Goal: Complete application form

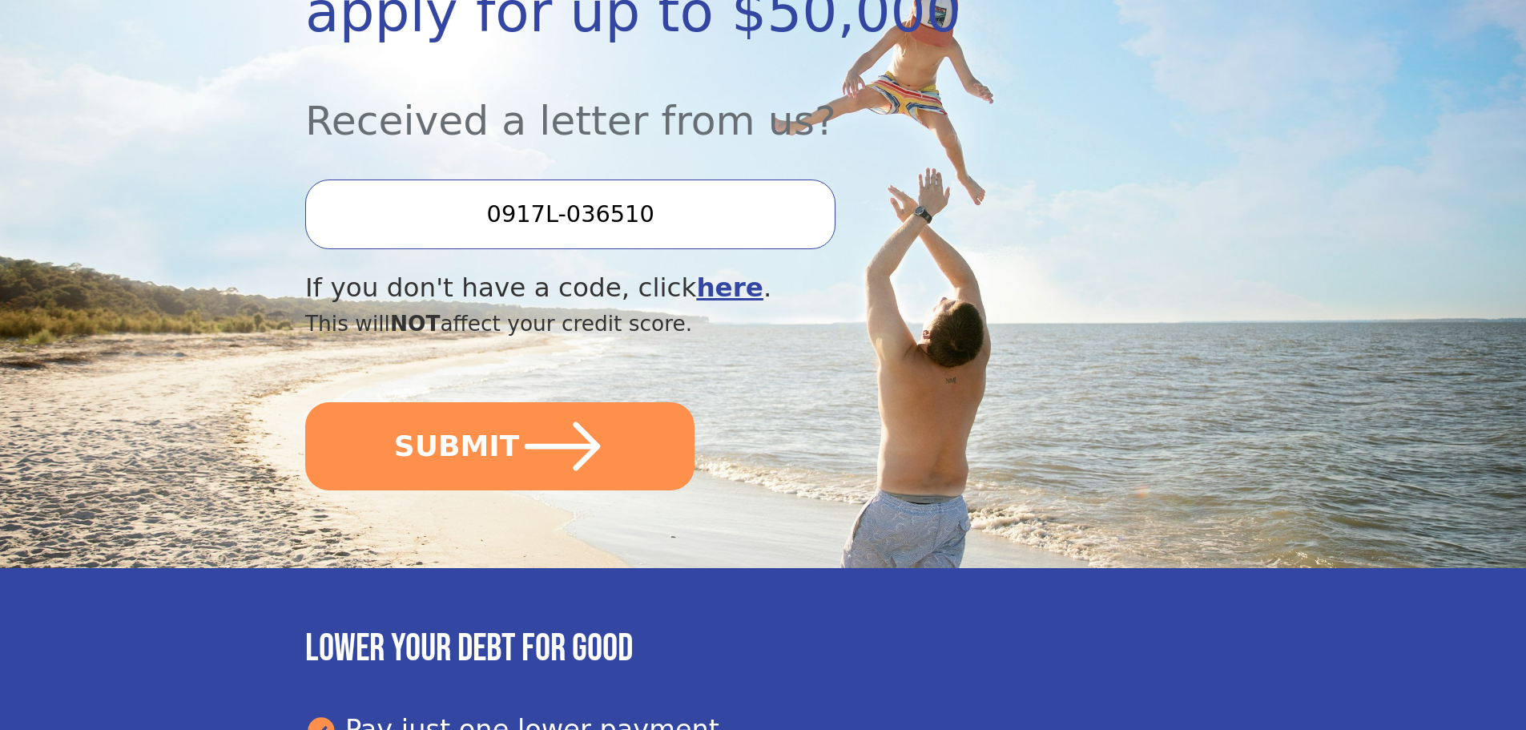
scroll to position [396, 0]
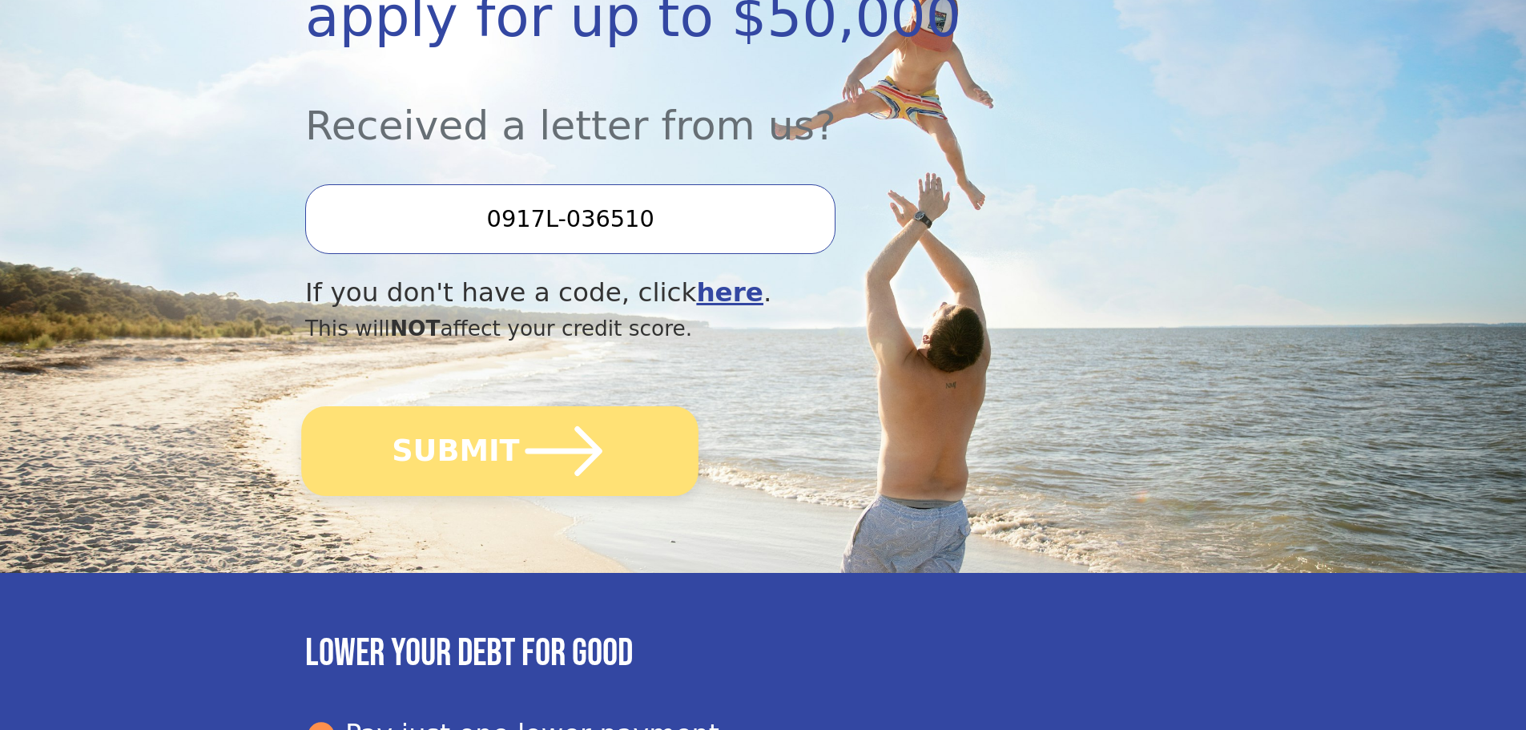
click at [617, 462] on button "SUBMIT" at bounding box center [499, 451] width 397 height 90
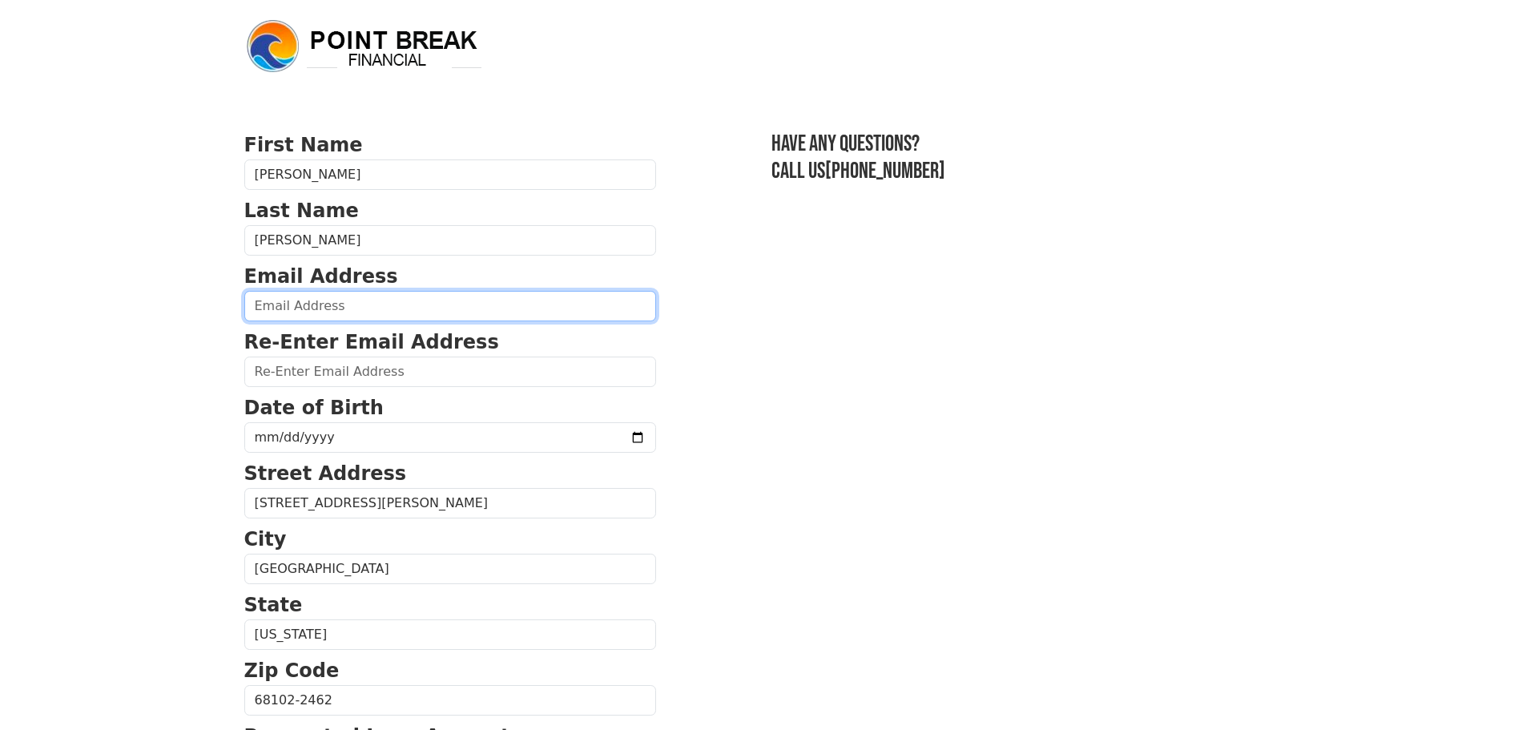
click at [437, 296] on input "email" at bounding box center [450, 306] width 412 height 30
type input "[EMAIL_ADDRESS][DOMAIN_NAME]"
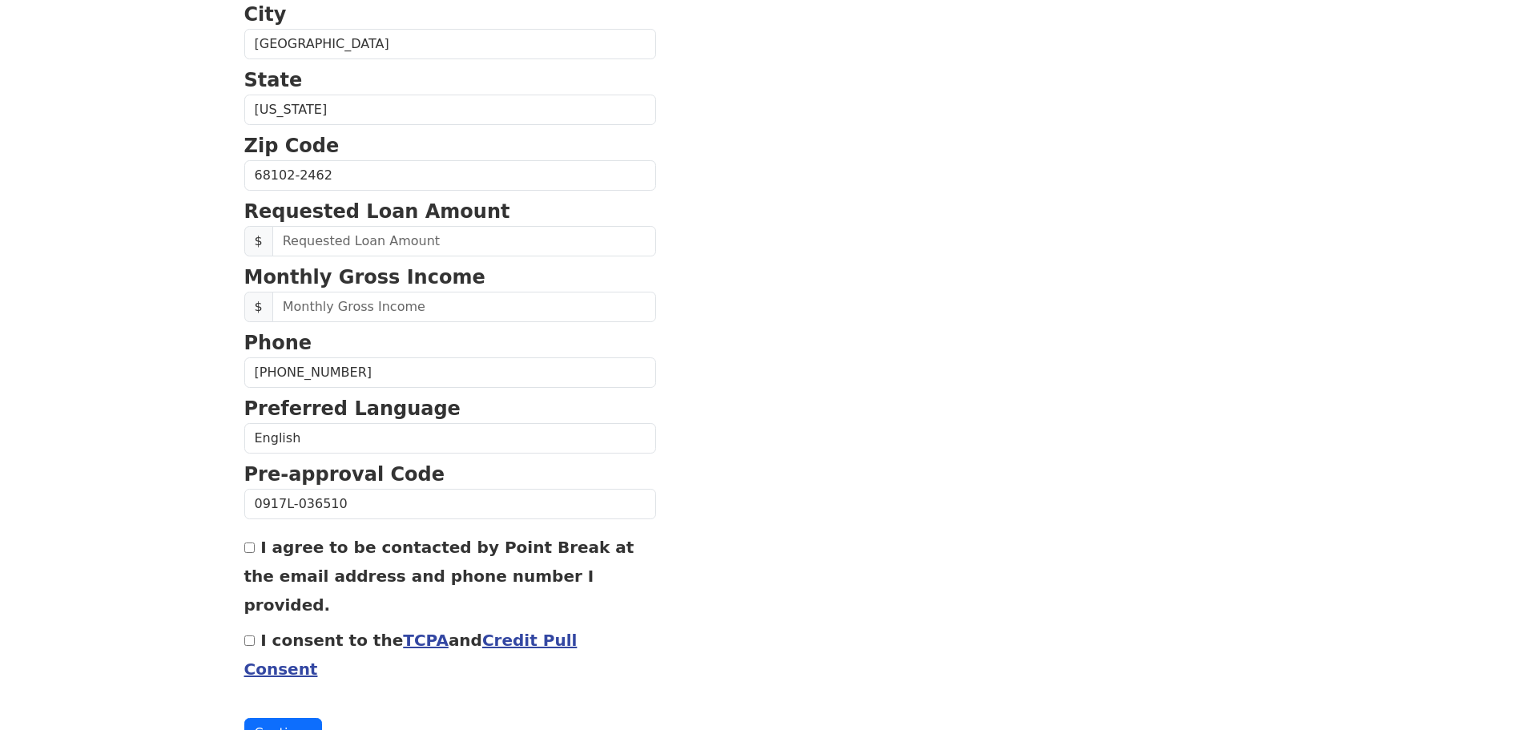
scroll to position [532, 0]
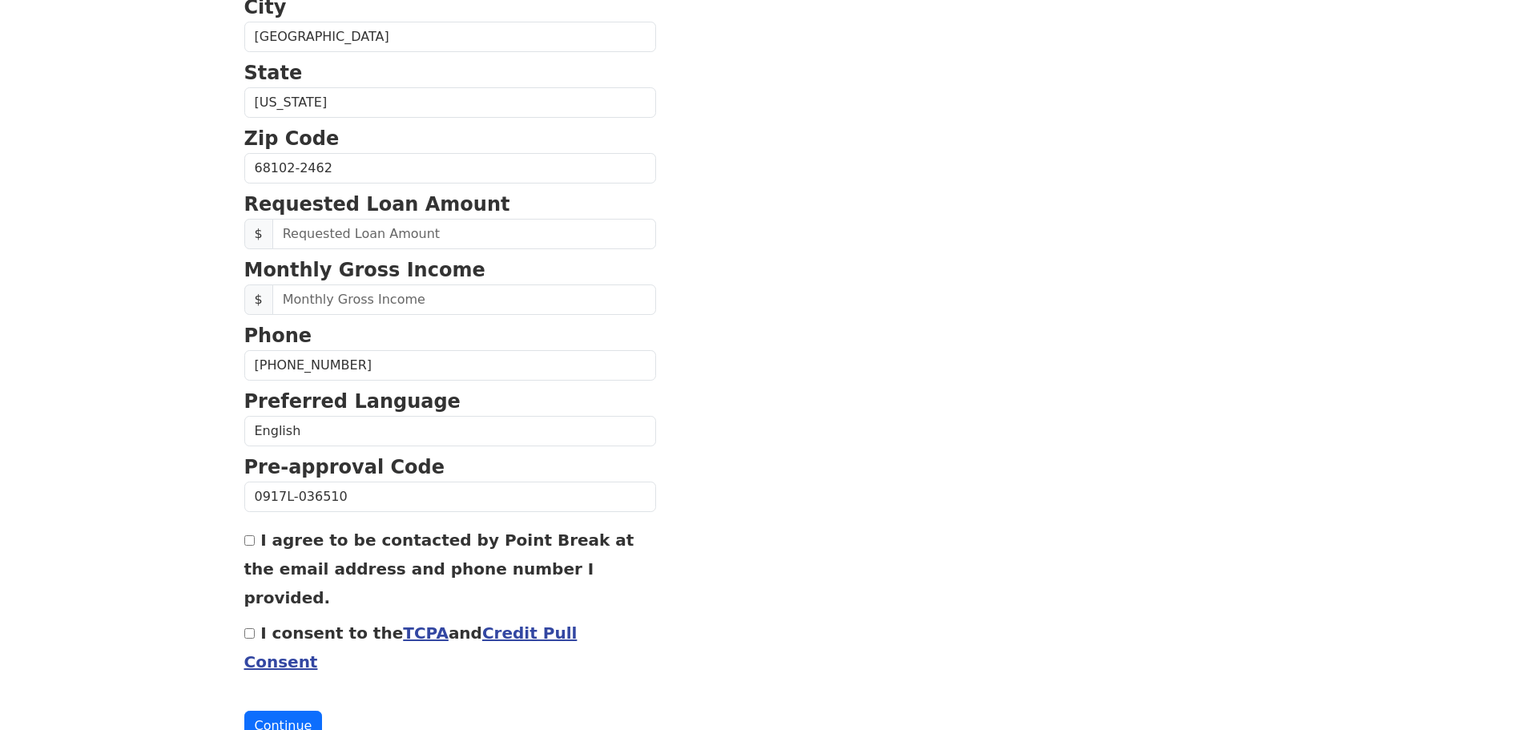
drag, startPoint x: 305, startPoint y: 366, endPoint x: 122, endPoint y: 392, distance: 185.3
type input "[PHONE_NUMBER]"
click at [340, 235] on input "text" at bounding box center [464, 234] width 384 height 30
type input "15,000.00"
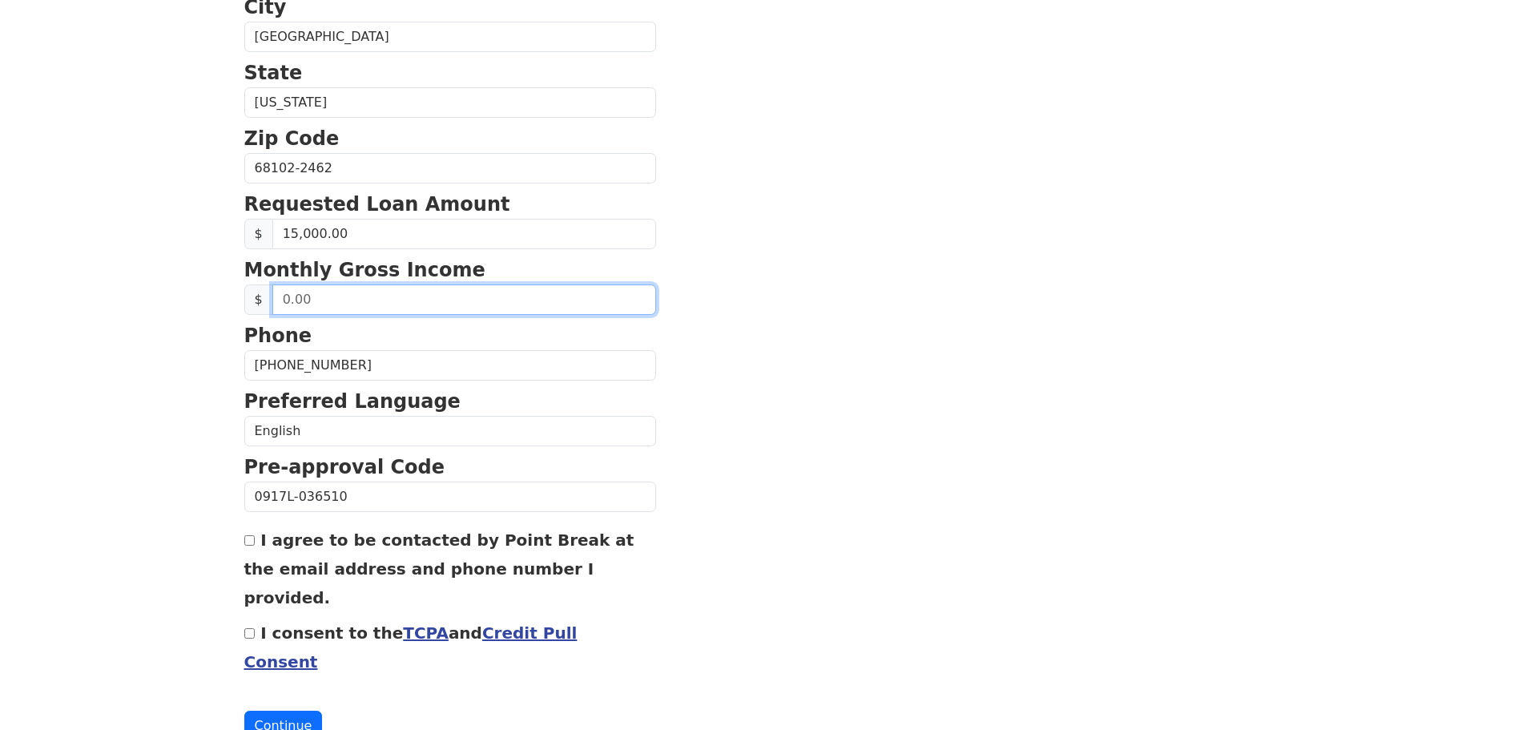
click at [348, 305] on input "text" at bounding box center [464, 299] width 384 height 30
type input "4,000.00"
click at [245, 545] on input "I agree to be contacted by Point Break at the email address and phone number I …" at bounding box center [249, 540] width 10 height 10
checkbox input "true"
click at [247, 628] on input "I consent to the TCPA and Credit Pull Consent" at bounding box center [249, 633] width 10 height 10
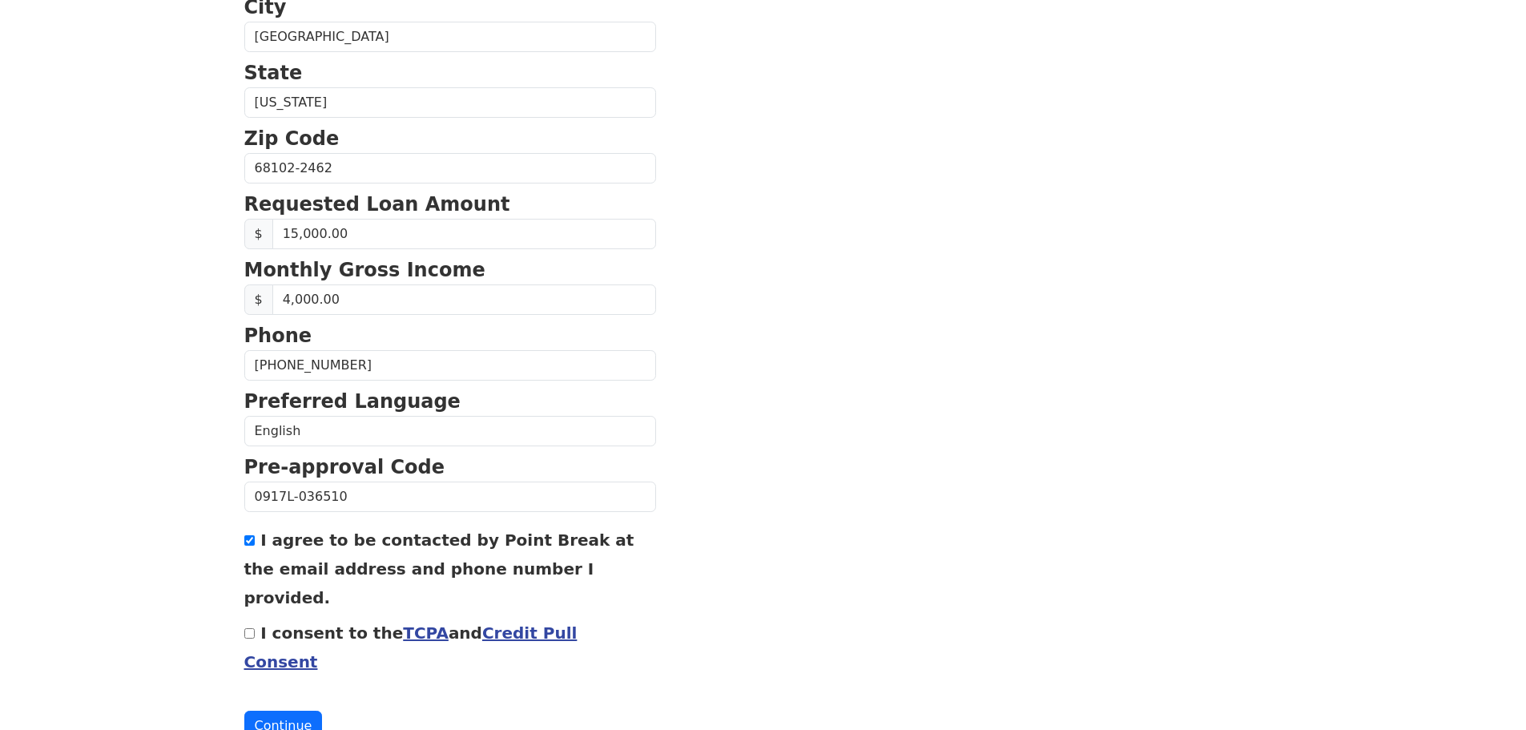
checkbox input "true"
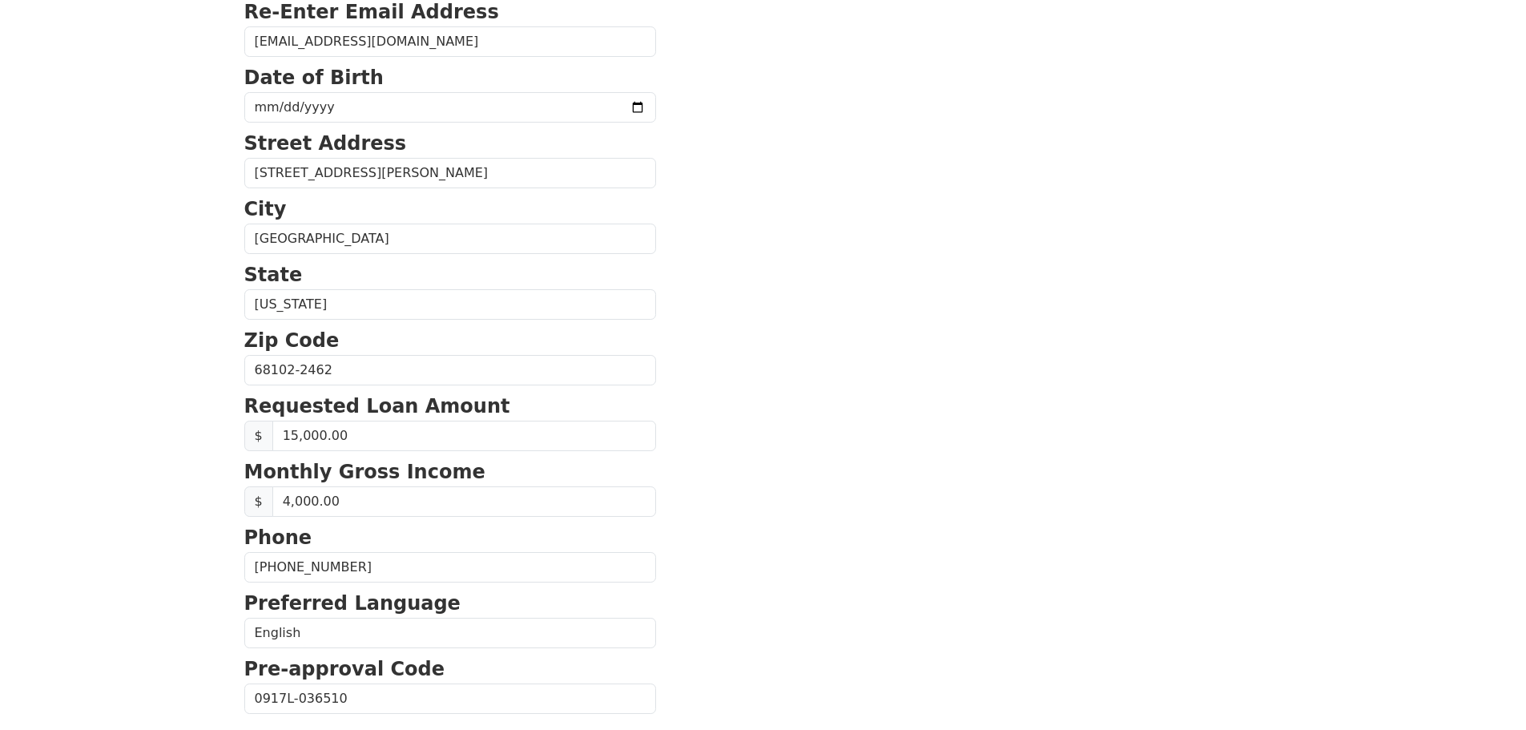
scroll to position [292, 0]
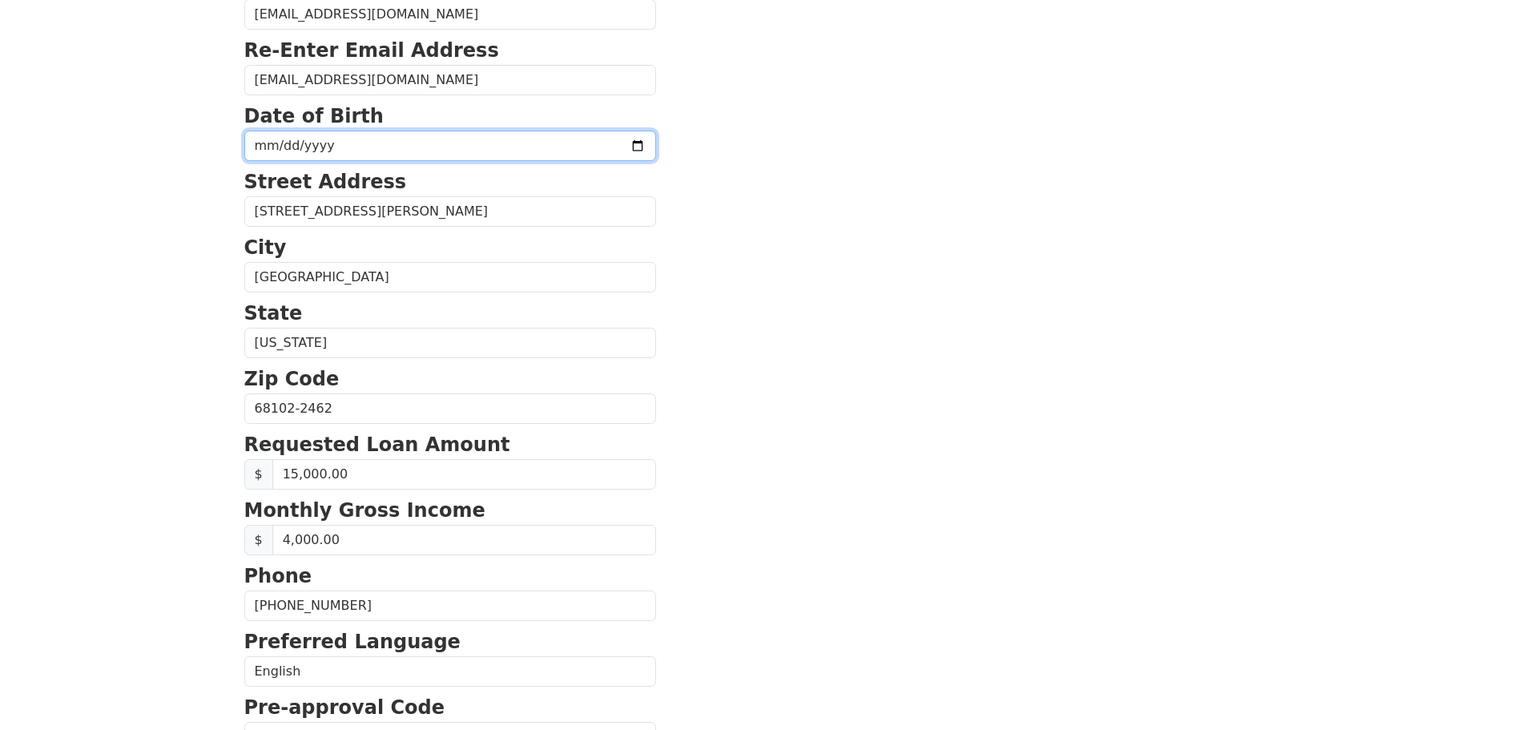
click at [589, 151] on input "date" at bounding box center [450, 146] width 412 height 30
click at [461, 154] on input "date" at bounding box center [450, 146] width 412 height 30
type input "19993-01-25"
type input "1993-01-25"
click at [928, 183] on section "First Name John Last Name Neil Email Address Trey.jsniii@gmail.com Re-Enter Ema…" at bounding box center [763, 410] width 1038 height 1142
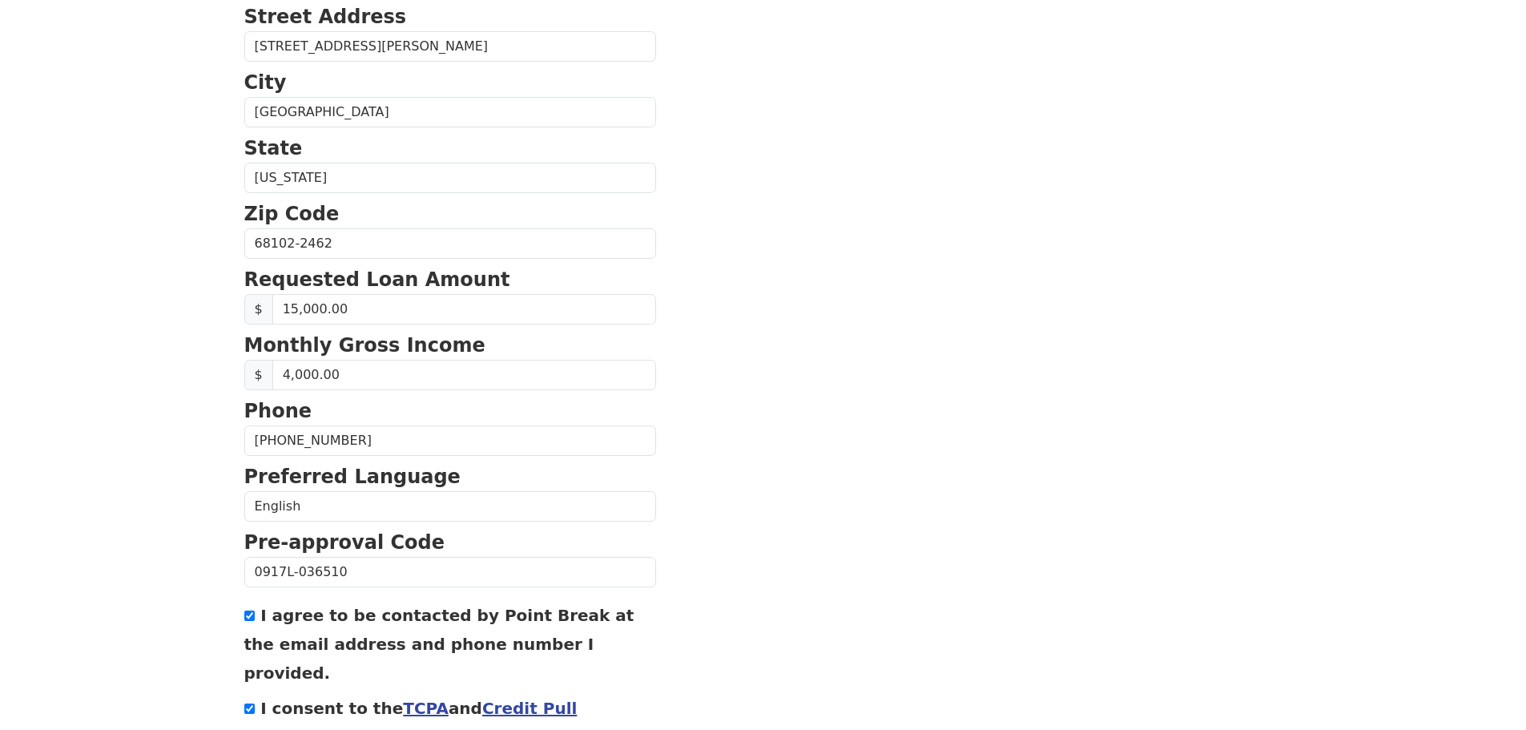
scroll to position [545, 0]
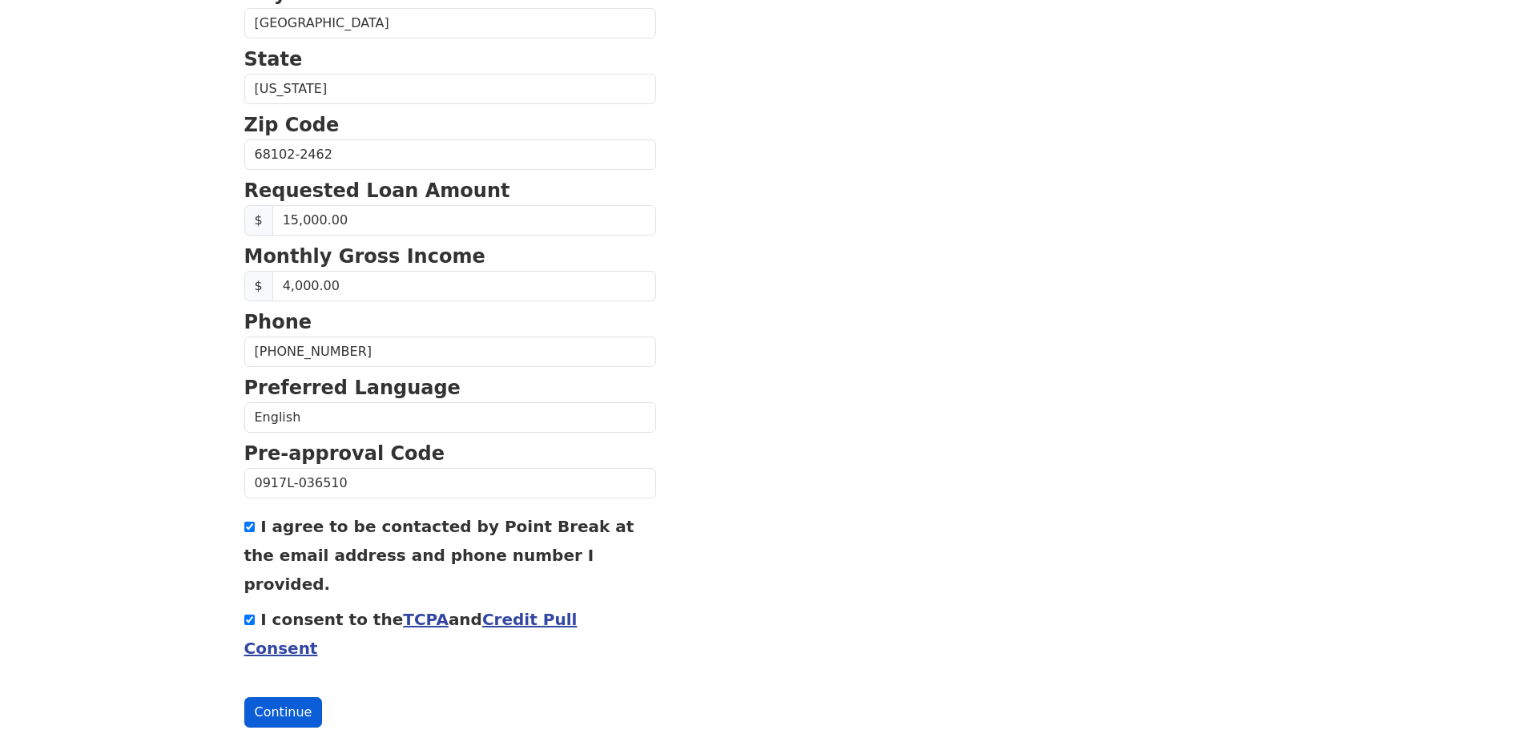
click at [280, 697] on button "Continue" at bounding box center [283, 712] width 78 height 30
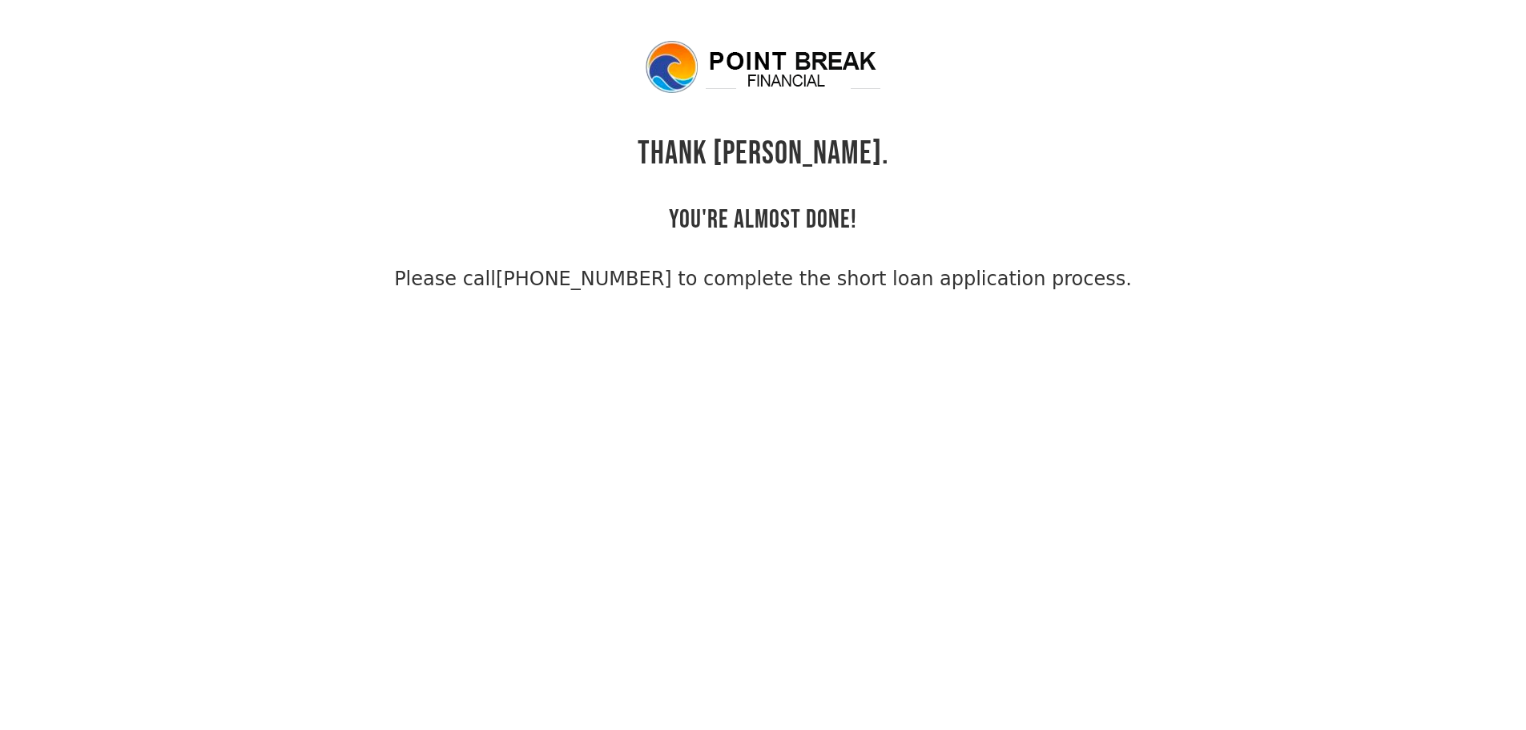
click at [1161, 251] on div "THANK [PERSON_NAME]. YOU'RE ALMOST DONE! Please call [PHONE_NUMBER] to complete…" at bounding box center [763, 165] width 1038 height 255
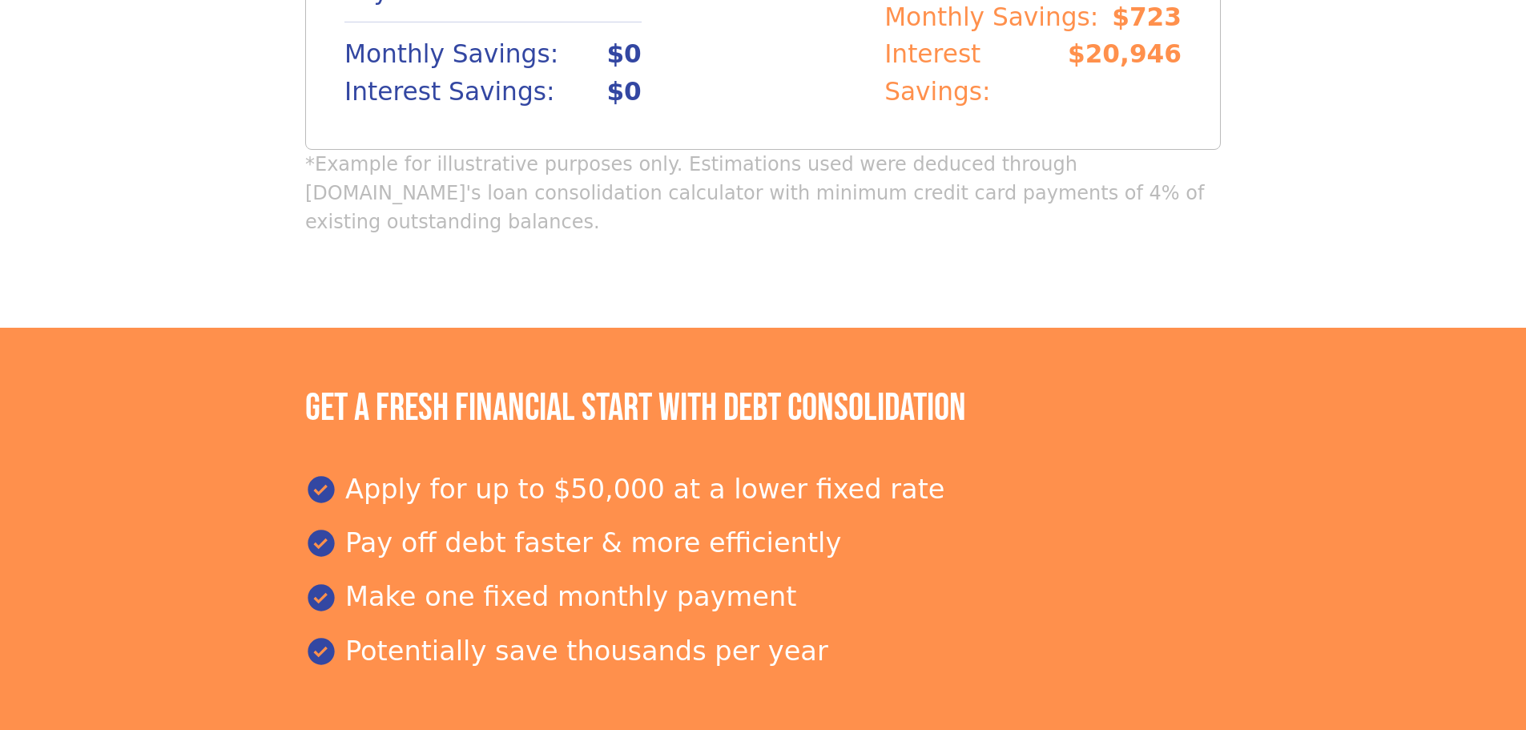
scroll to position [1357, 0]
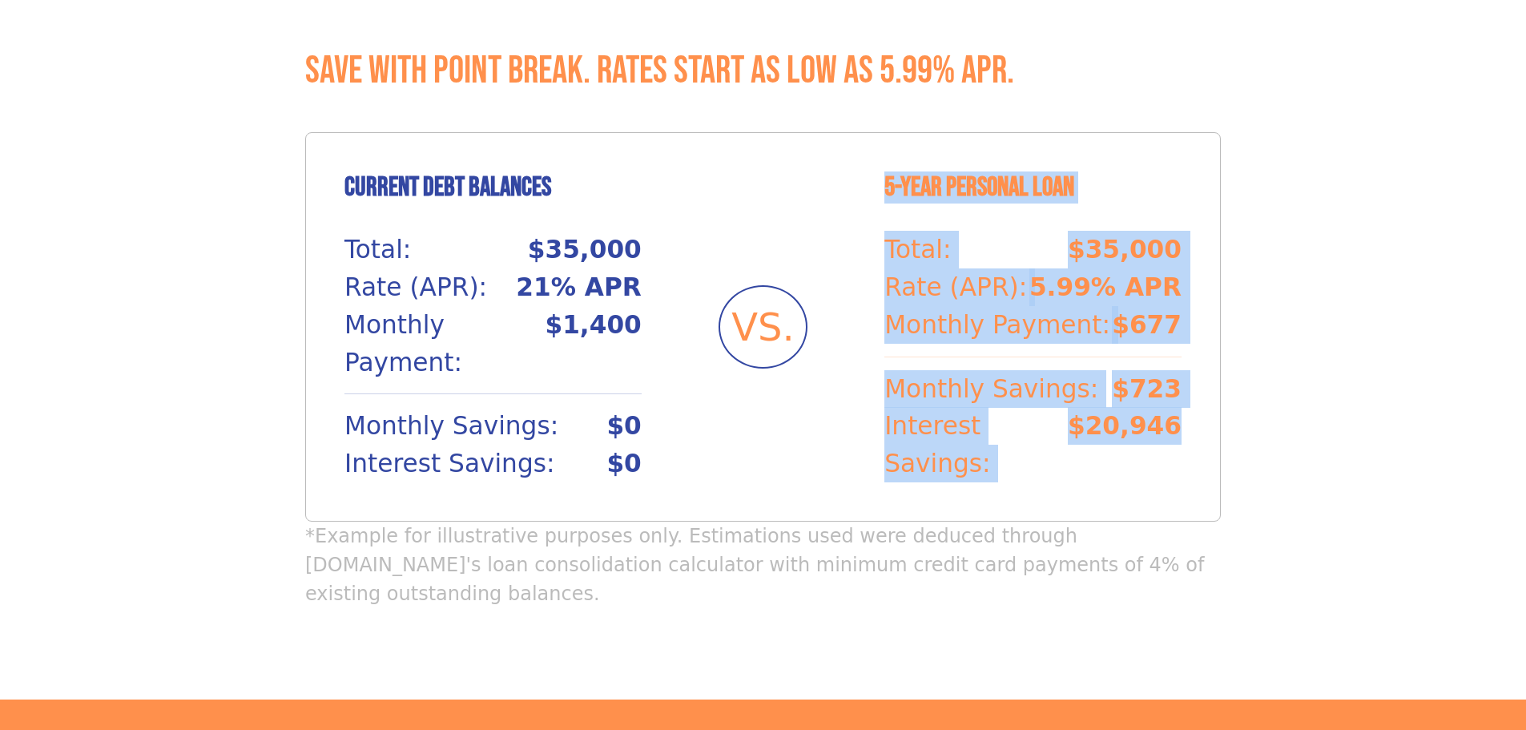
drag, startPoint x: 1187, startPoint y: 430, endPoint x: 867, endPoint y: 200, distance: 393.6
click at [867, 200] on div "Current Debt Balances Total: $35,000 Rate (APR): 21% APR Monthly Payment: $1,40…" at bounding box center [762, 326] width 915 height 389
click at [1271, 267] on section "Save with Point Break. Rates start as low as 5.99% APR. Current Debt Balances T…" at bounding box center [763, 336] width 1526 height 726
drag, startPoint x: 874, startPoint y: 184, endPoint x: 1188, endPoint y: 450, distance: 411.4
click at [1188, 450] on div "Current Debt Balances Total: $35,000 Rate (APR): 21% APR Monthly Payment: $1,40…" at bounding box center [762, 326] width 915 height 389
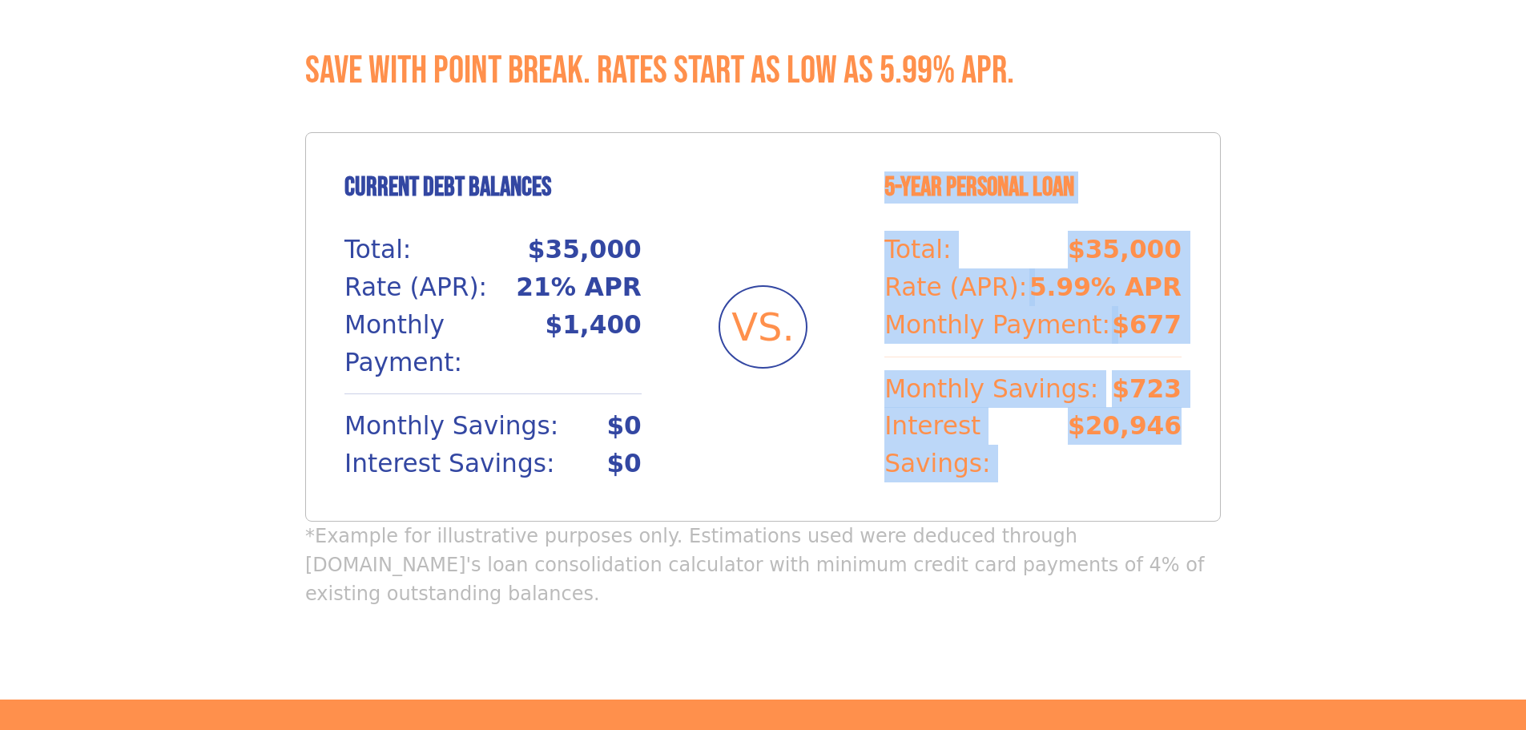
click at [1269, 423] on section "Save with Point Break. Rates start as low as 5.99% APR. Current Debt Balances T…" at bounding box center [763, 336] width 1526 height 726
click at [1375, 238] on section "Save with Point Break. Rates start as low as 5.99% APR. Current Debt Balances T…" at bounding box center [763, 336] width 1526 height 726
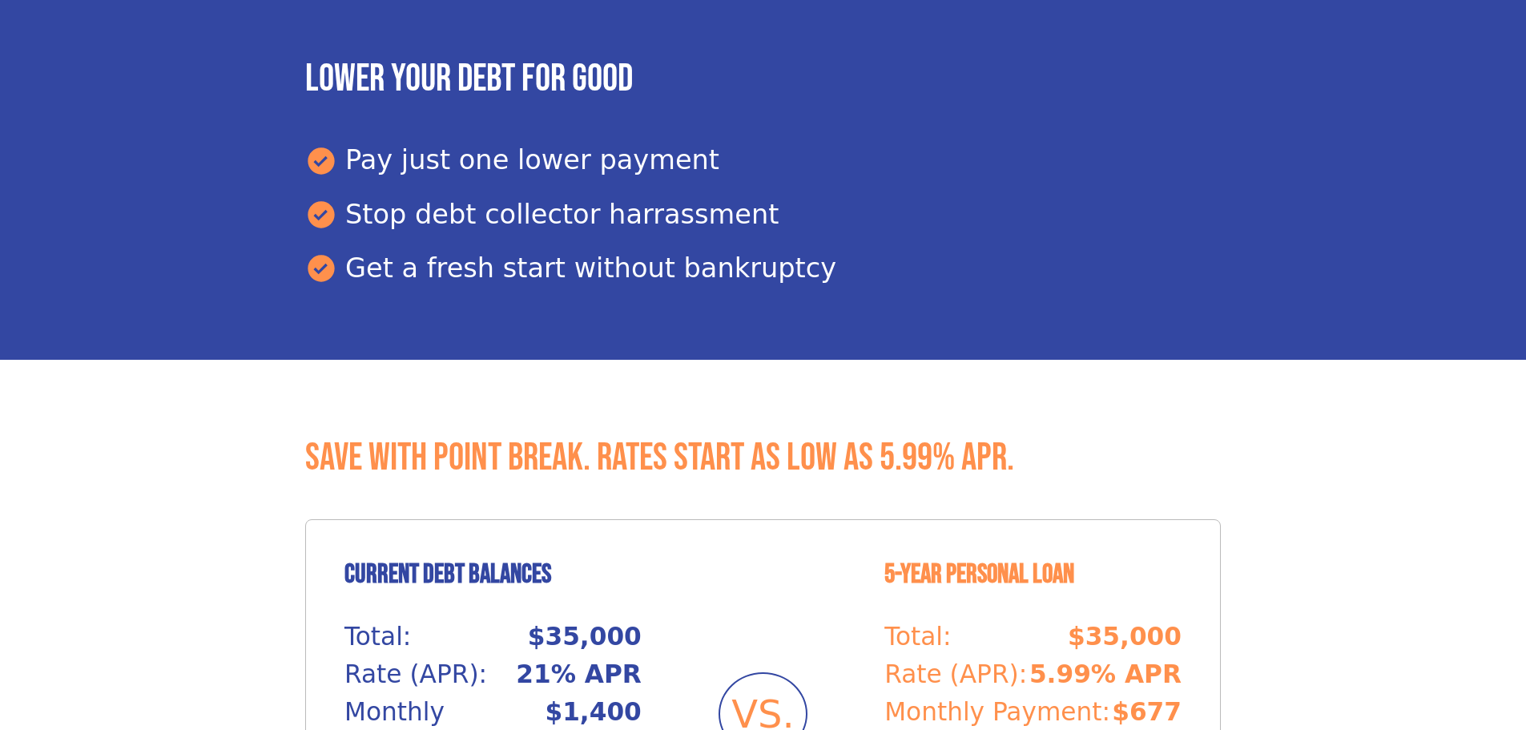
scroll to position [0, 0]
